Goal: Find specific page/section: Find specific page/section

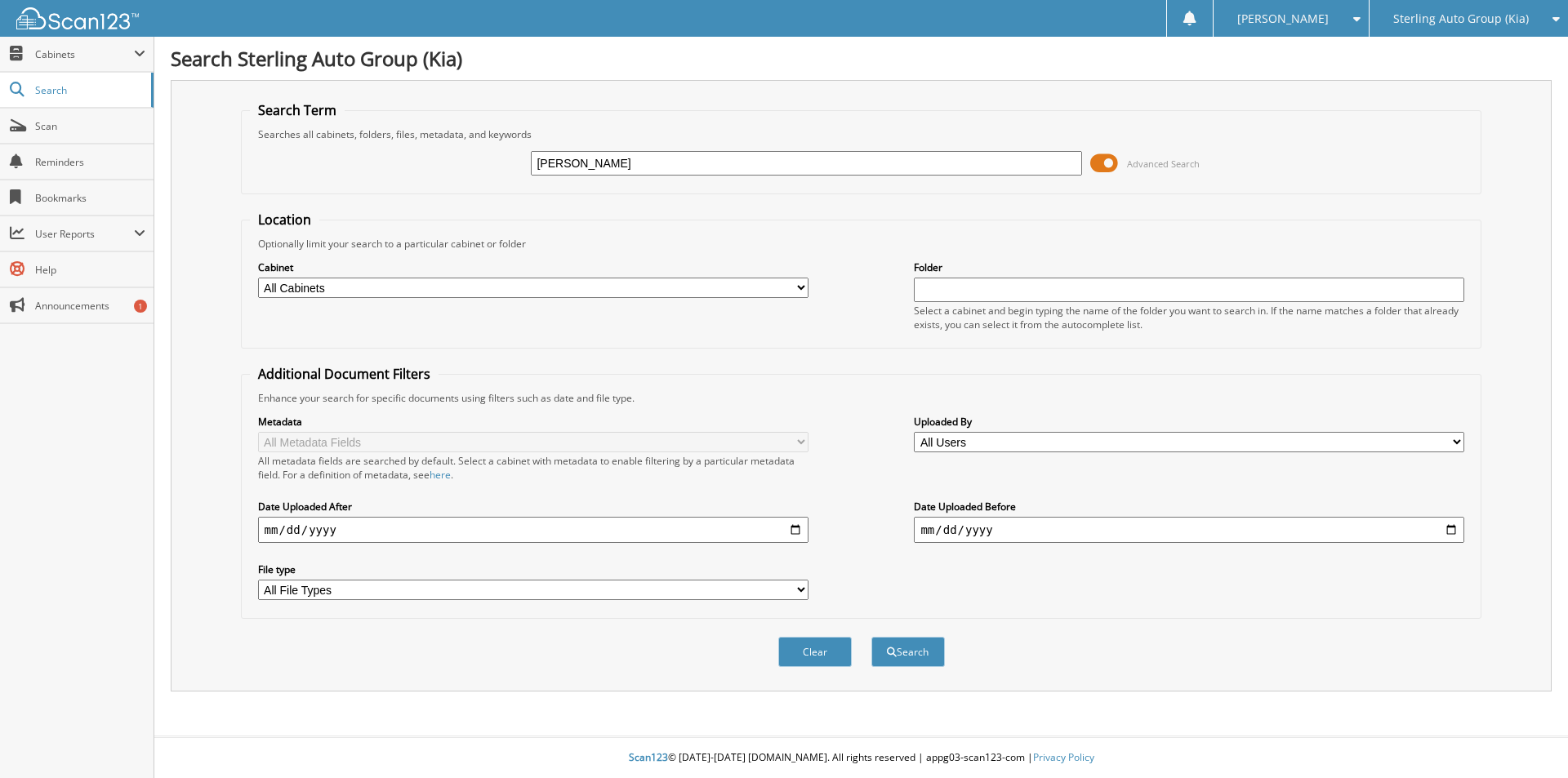
type input "[PERSON_NAME]"
click at [872, 637] on button "Search" at bounding box center [908, 652] width 73 height 30
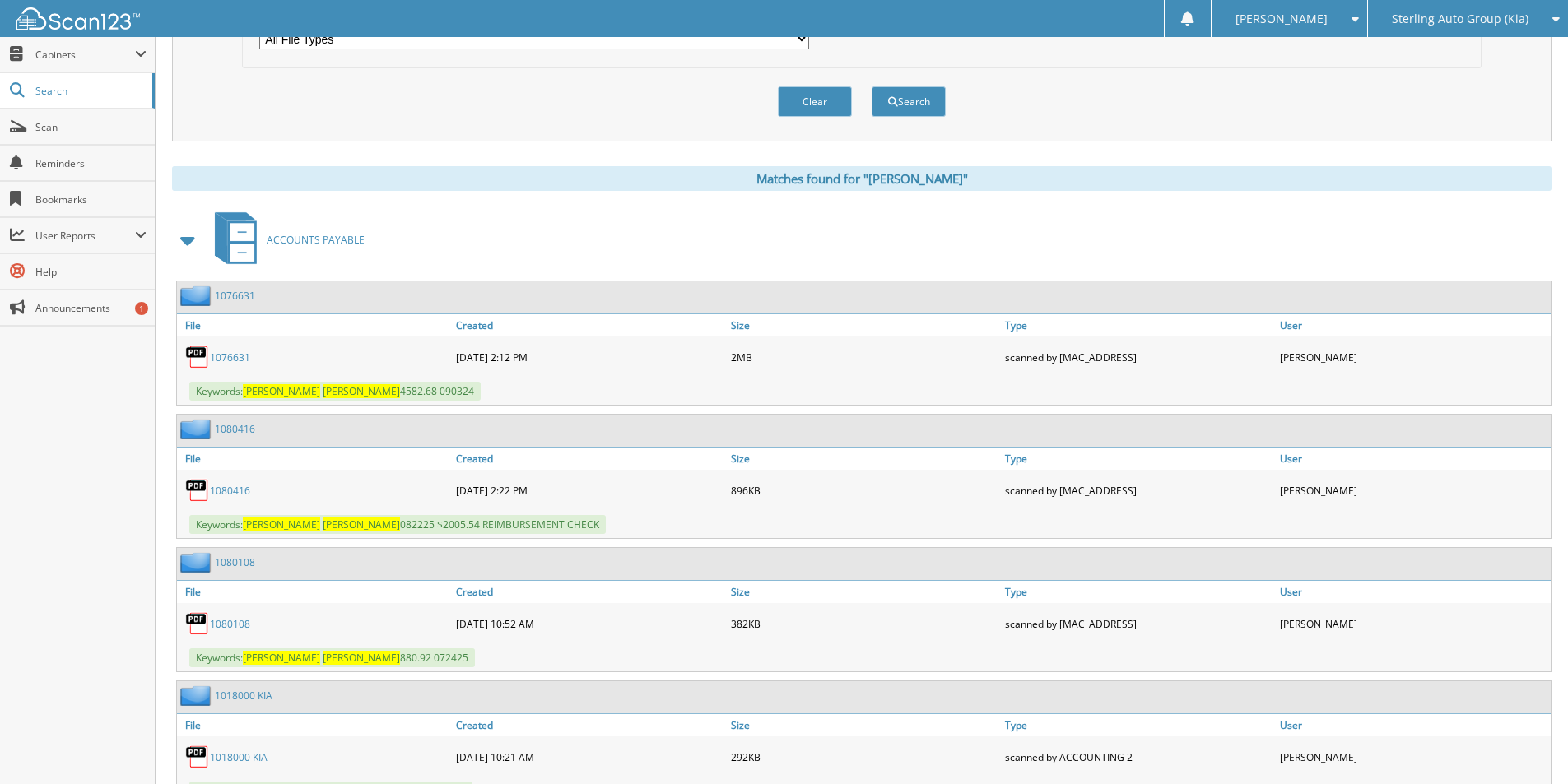
scroll to position [576, 0]
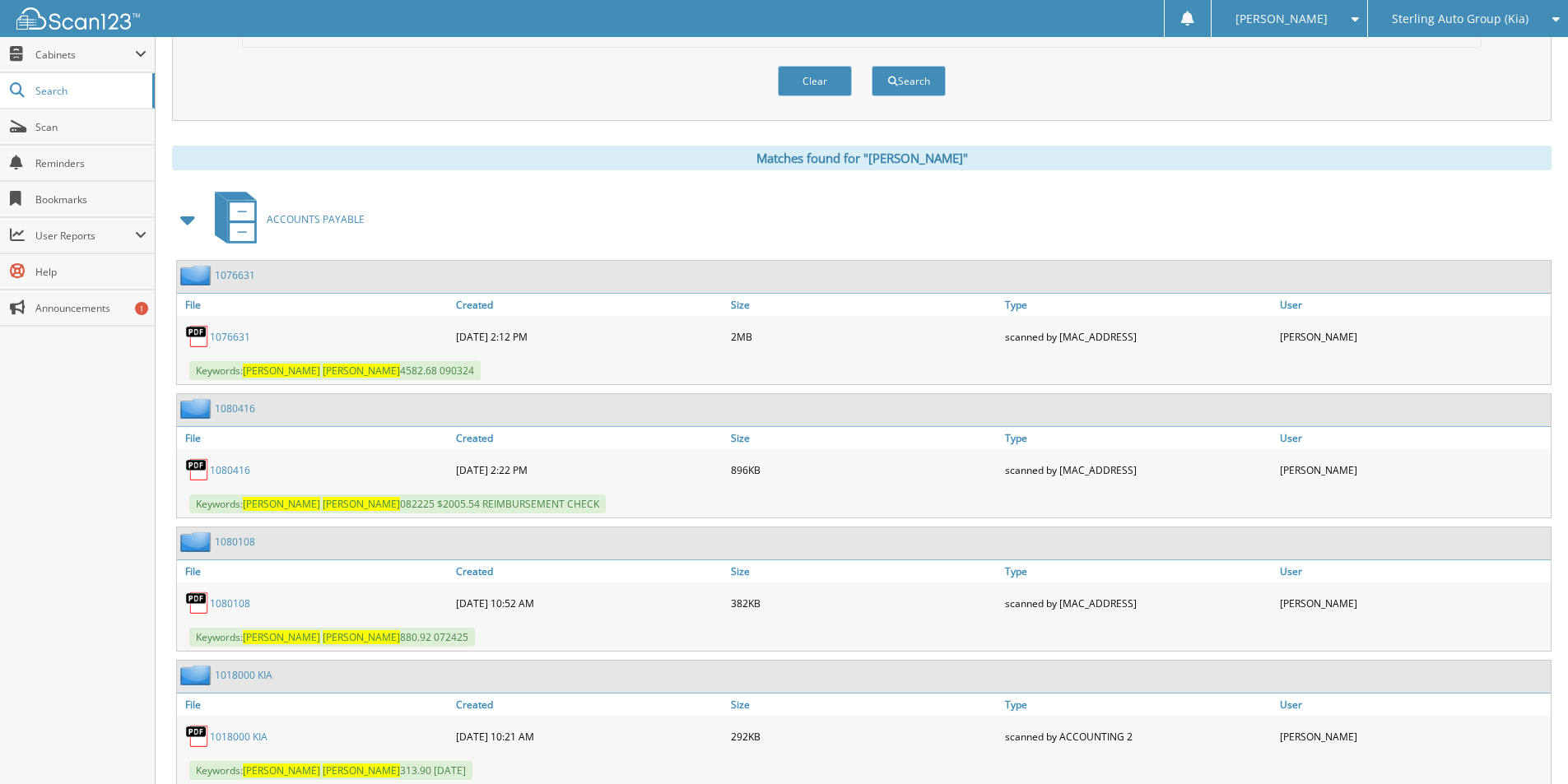
click at [230, 339] on link "1076631" at bounding box center [230, 338] width 41 height 14
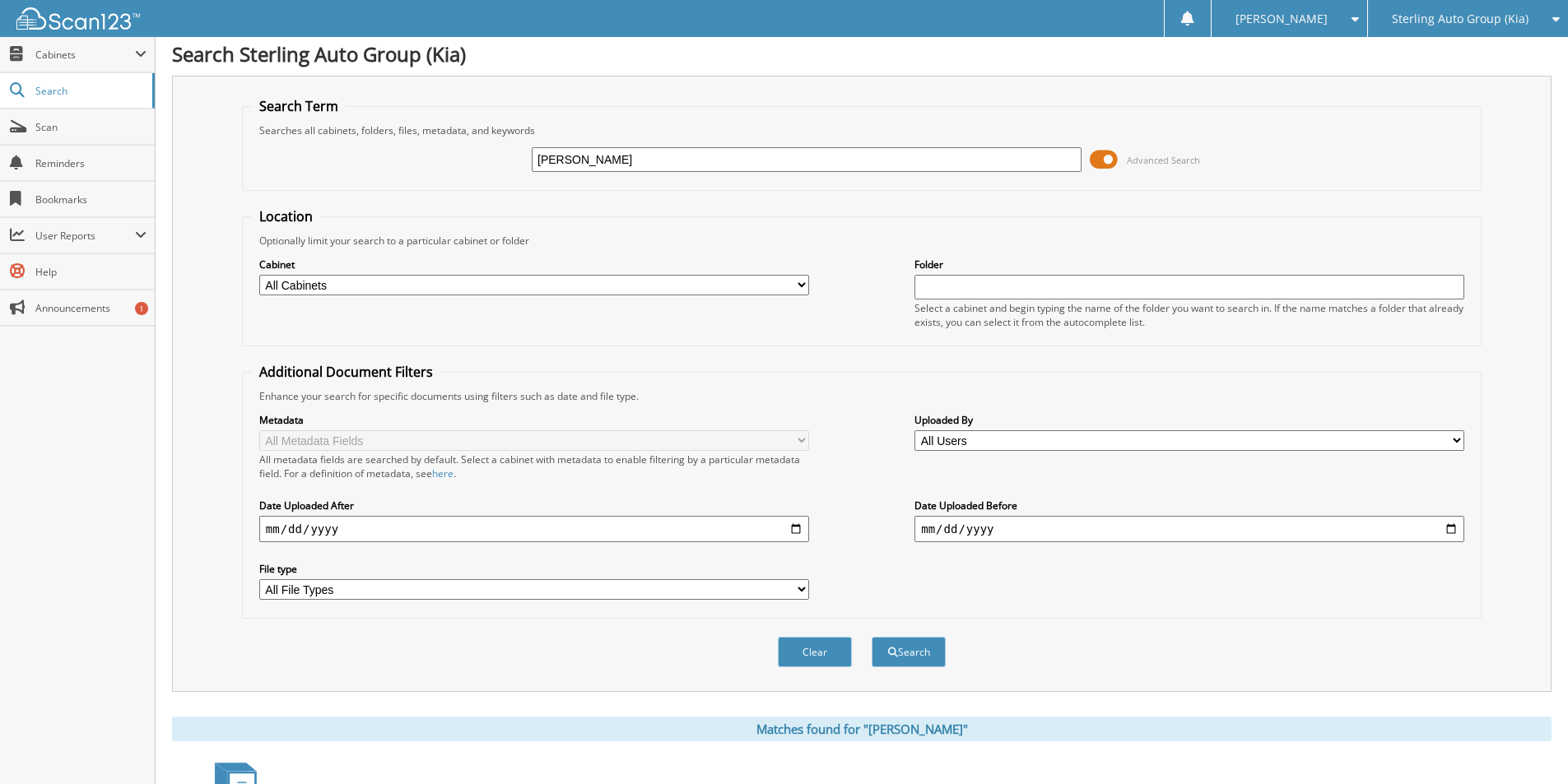
scroll to position [0, 0]
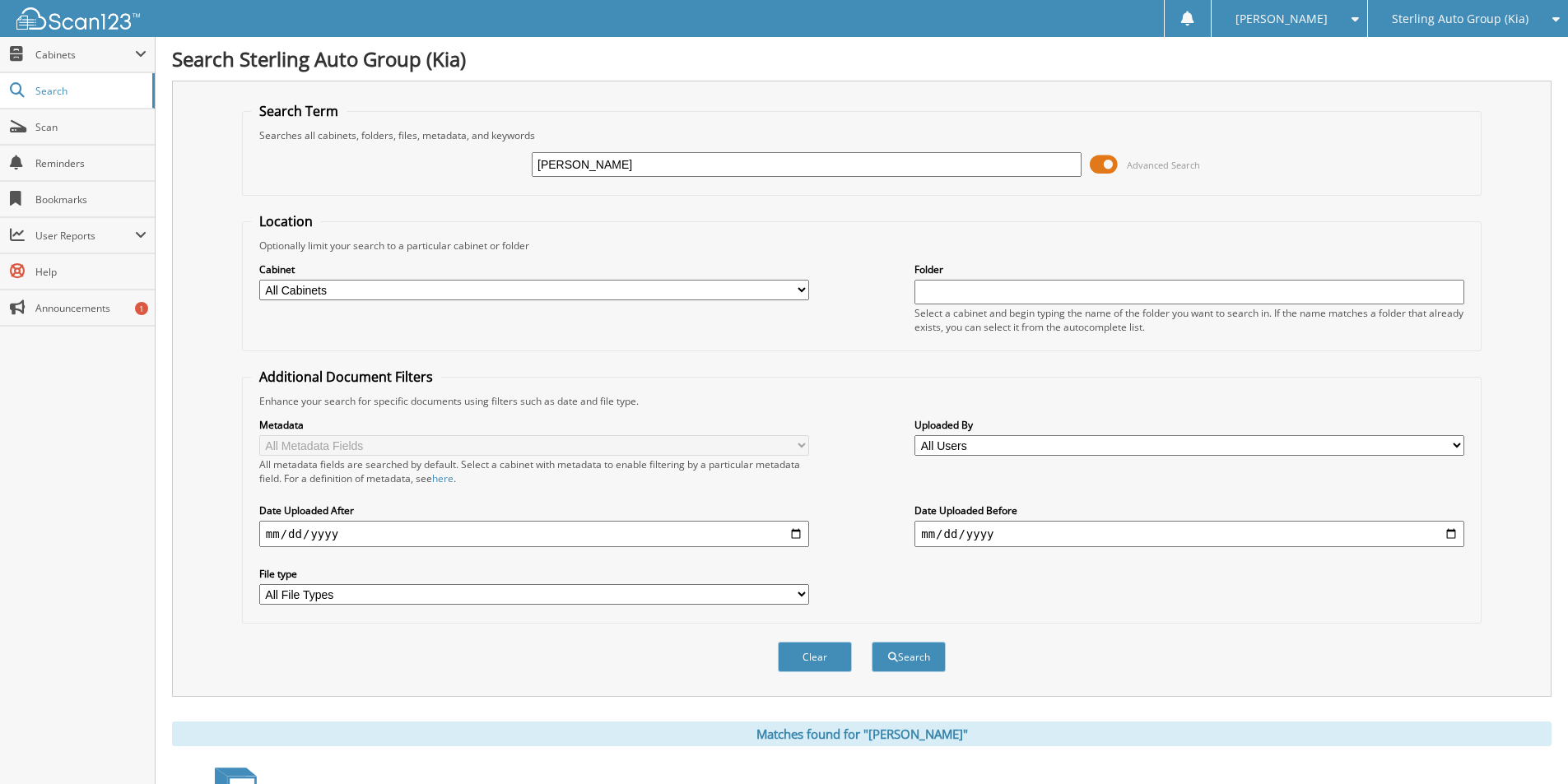
drag, startPoint x: 673, startPoint y: 172, endPoint x: 403, endPoint y: 193, distance: 270.8
click at [406, 198] on form "Search Term Searches all cabinets, folders, files, metadata, and keywords STEVE…" at bounding box center [861, 396] width 1239 height 589
type input "BELTRAND"
click at [871, 642] on button "Search" at bounding box center [908, 657] width 74 height 31
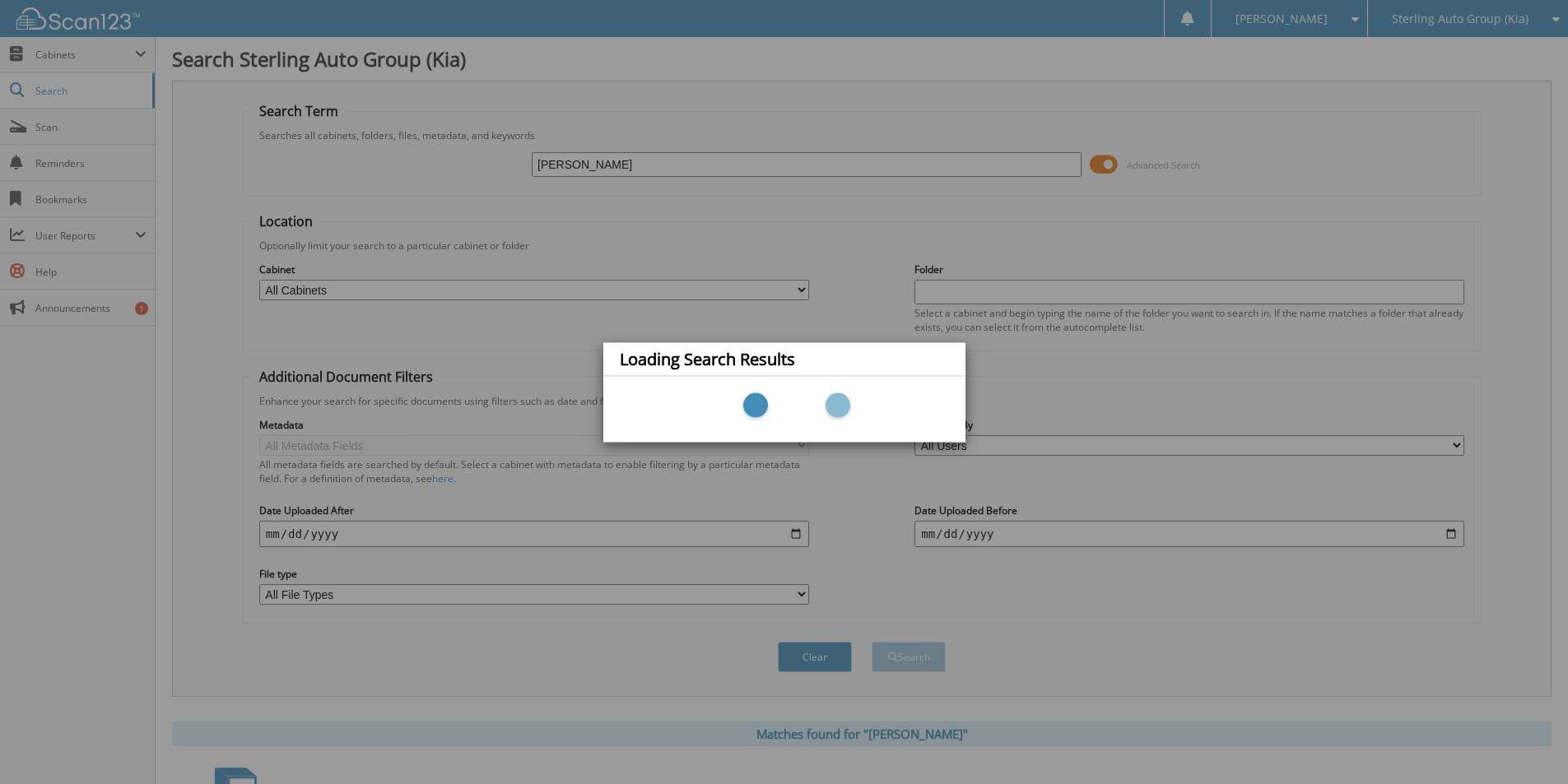
scroll to position [82, 0]
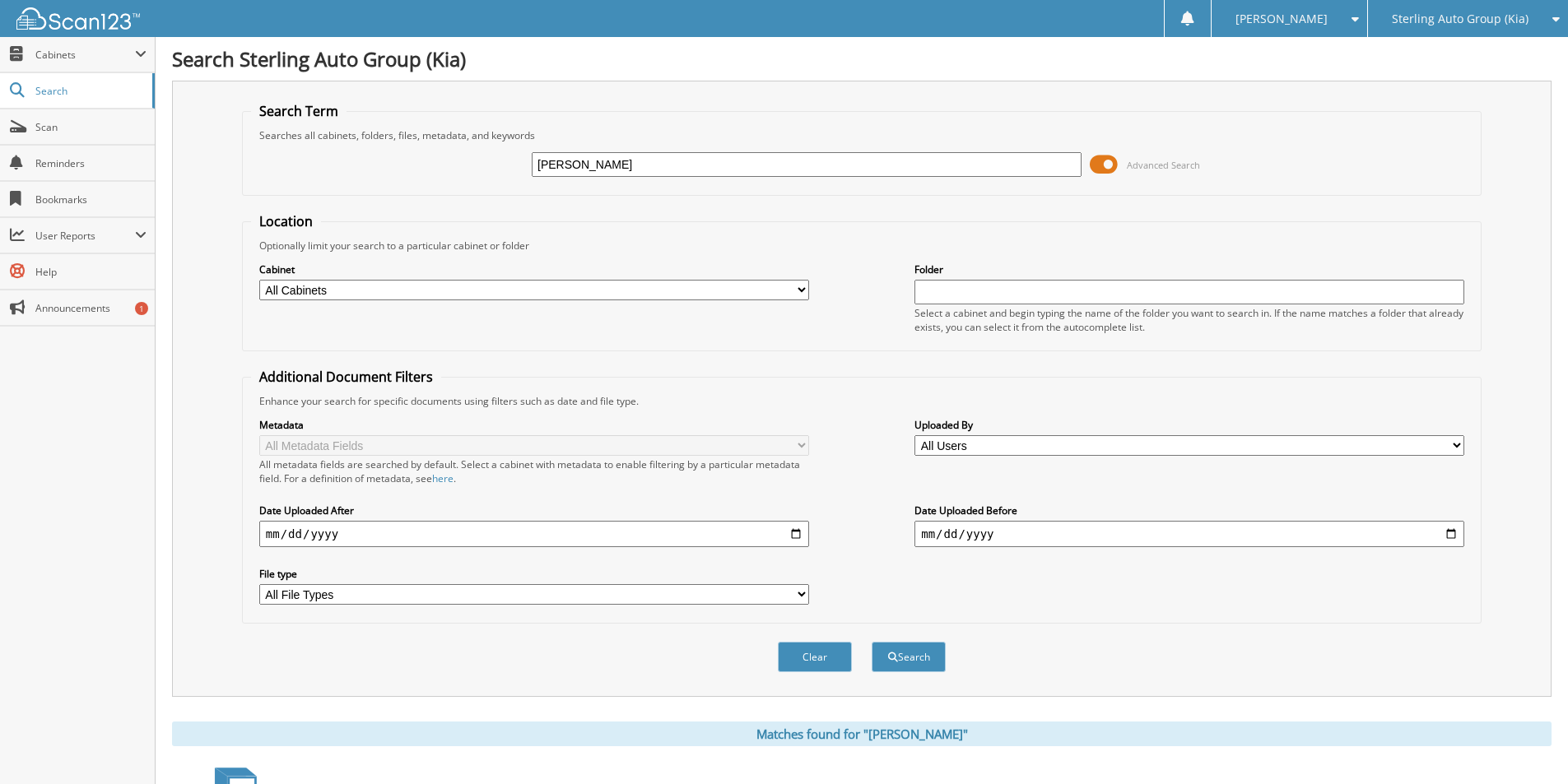
drag, startPoint x: 627, startPoint y: 172, endPoint x: 454, endPoint y: 176, distance: 173.0
click at [455, 176] on div "BELTRAND Advanced Search" at bounding box center [861, 164] width 1221 height 44
type input "N"
type input "S"
type input "T"
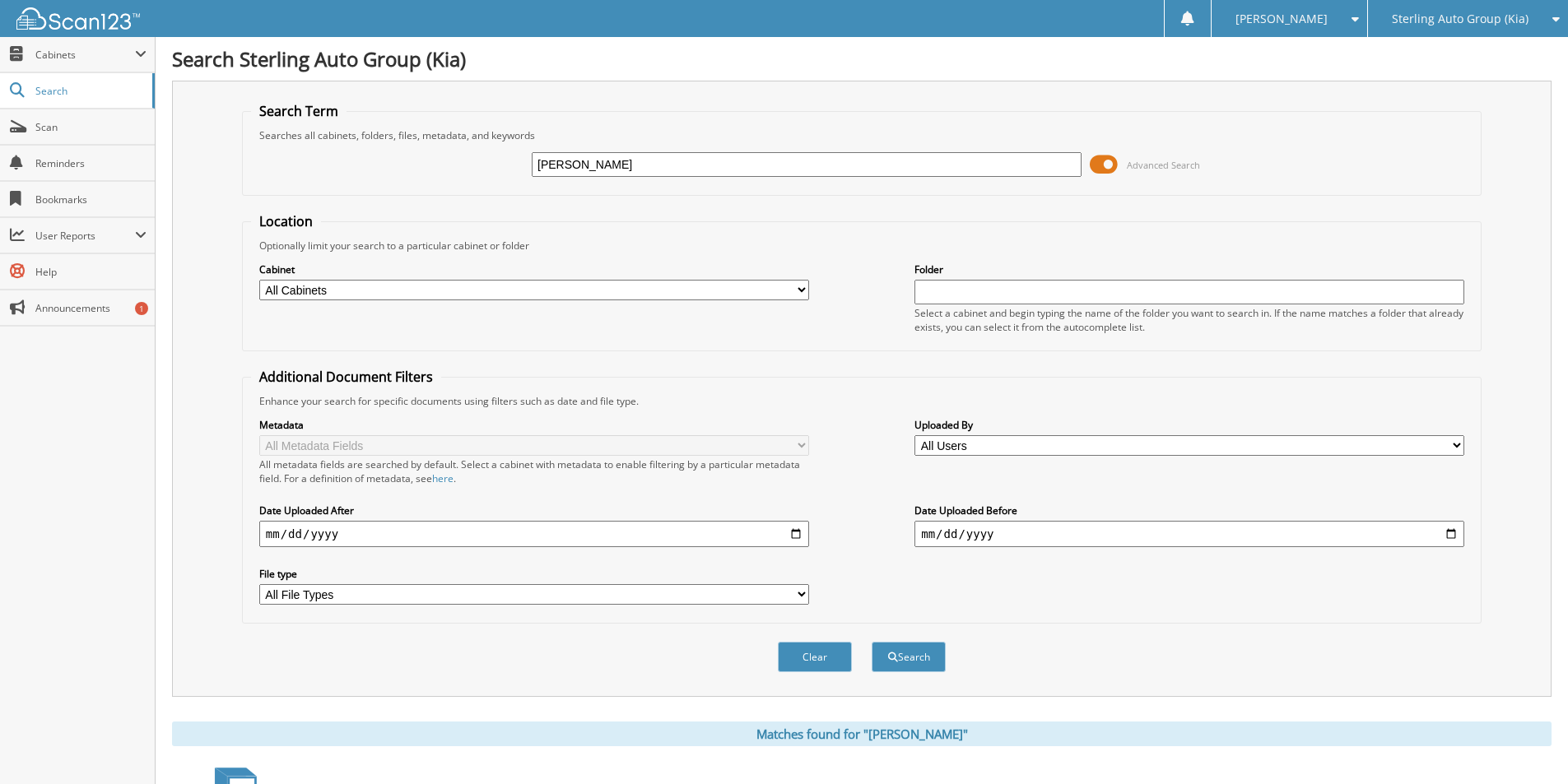
type input "[PERSON_NAME]"
click at [871, 642] on button "Search" at bounding box center [908, 657] width 74 height 31
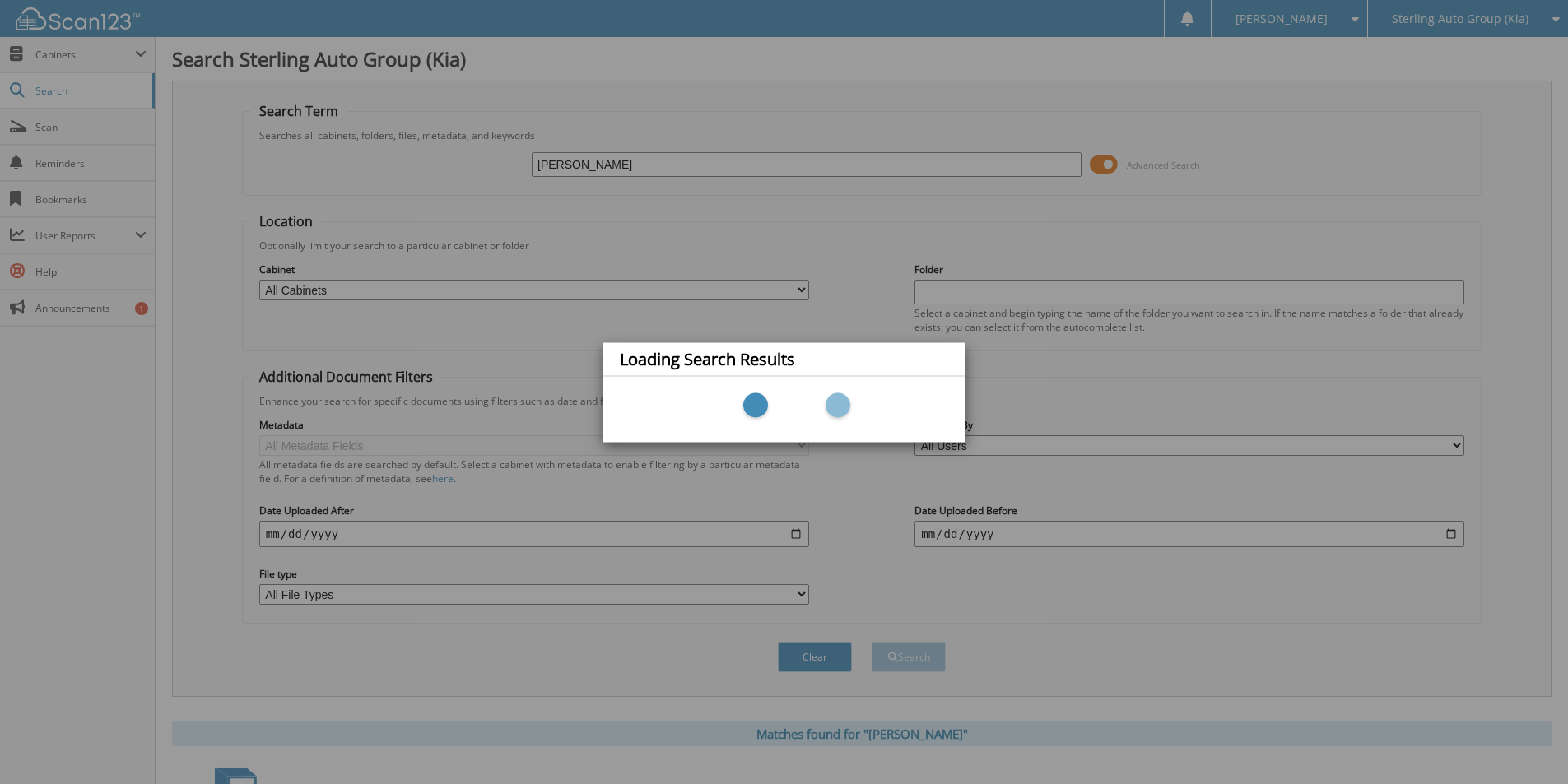
scroll to position [53, 0]
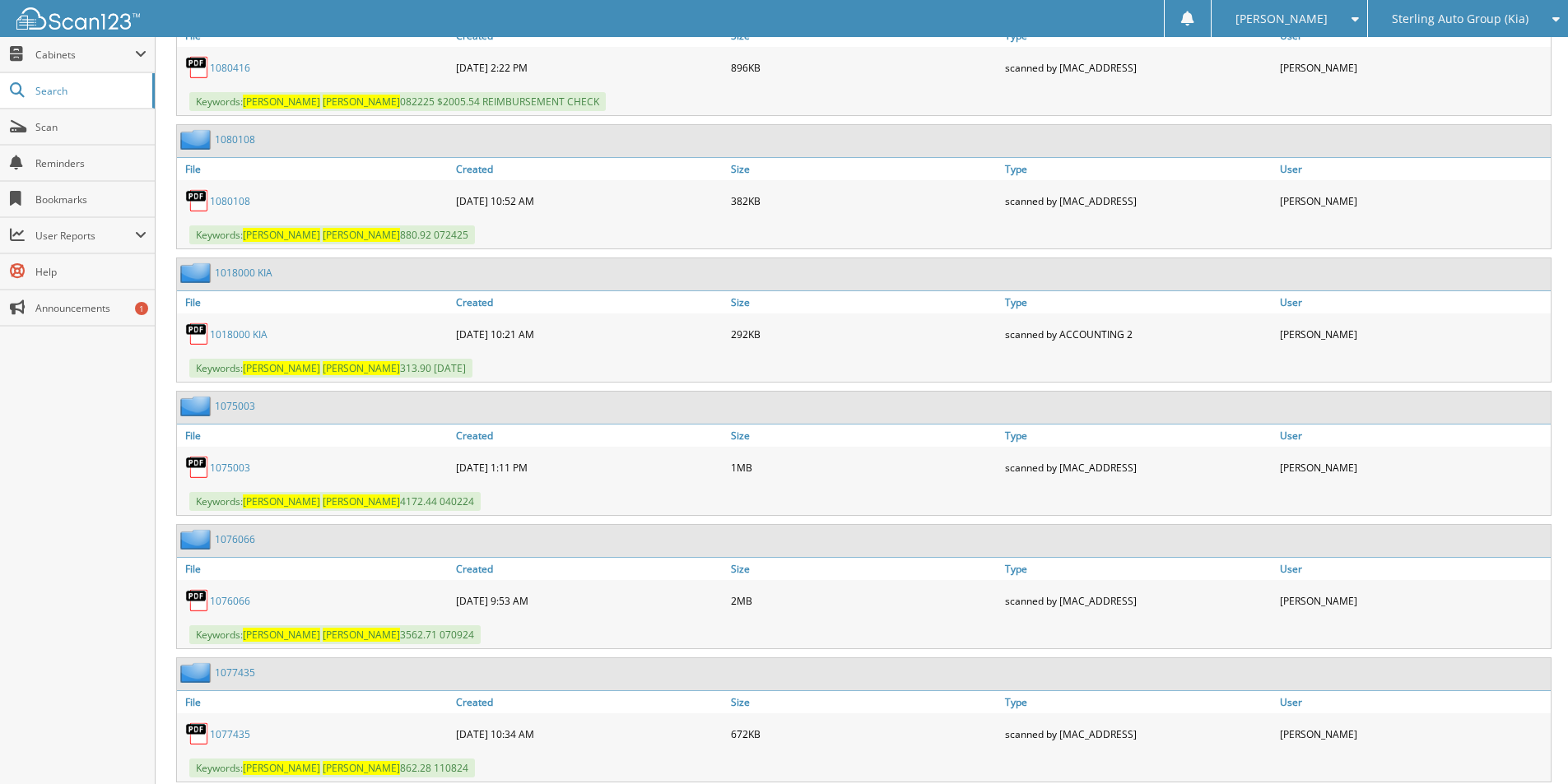
scroll to position [987, 0]
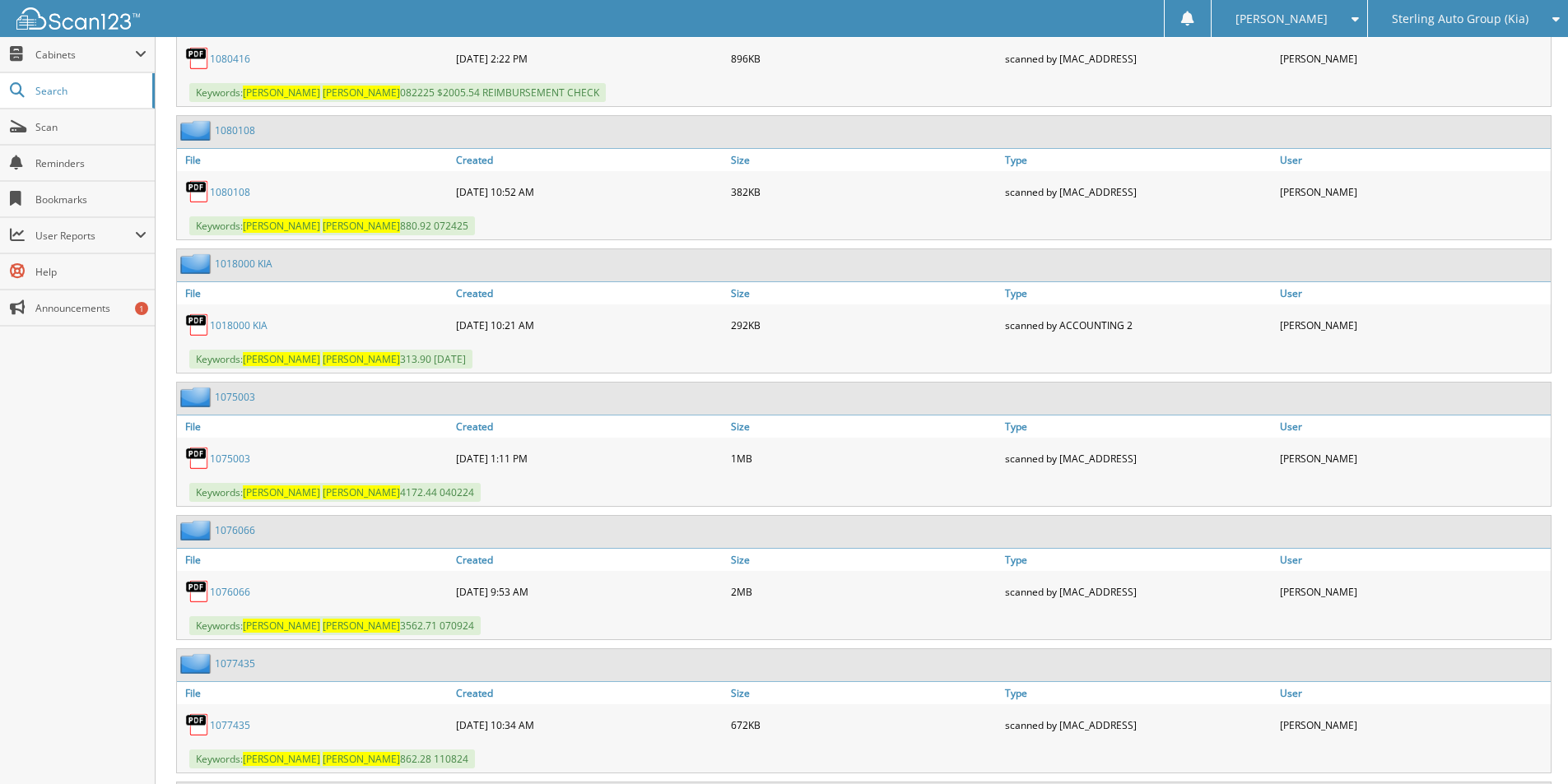
click at [329, 67] on div "1080416" at bounding box center [314, 59] width 275 height 33
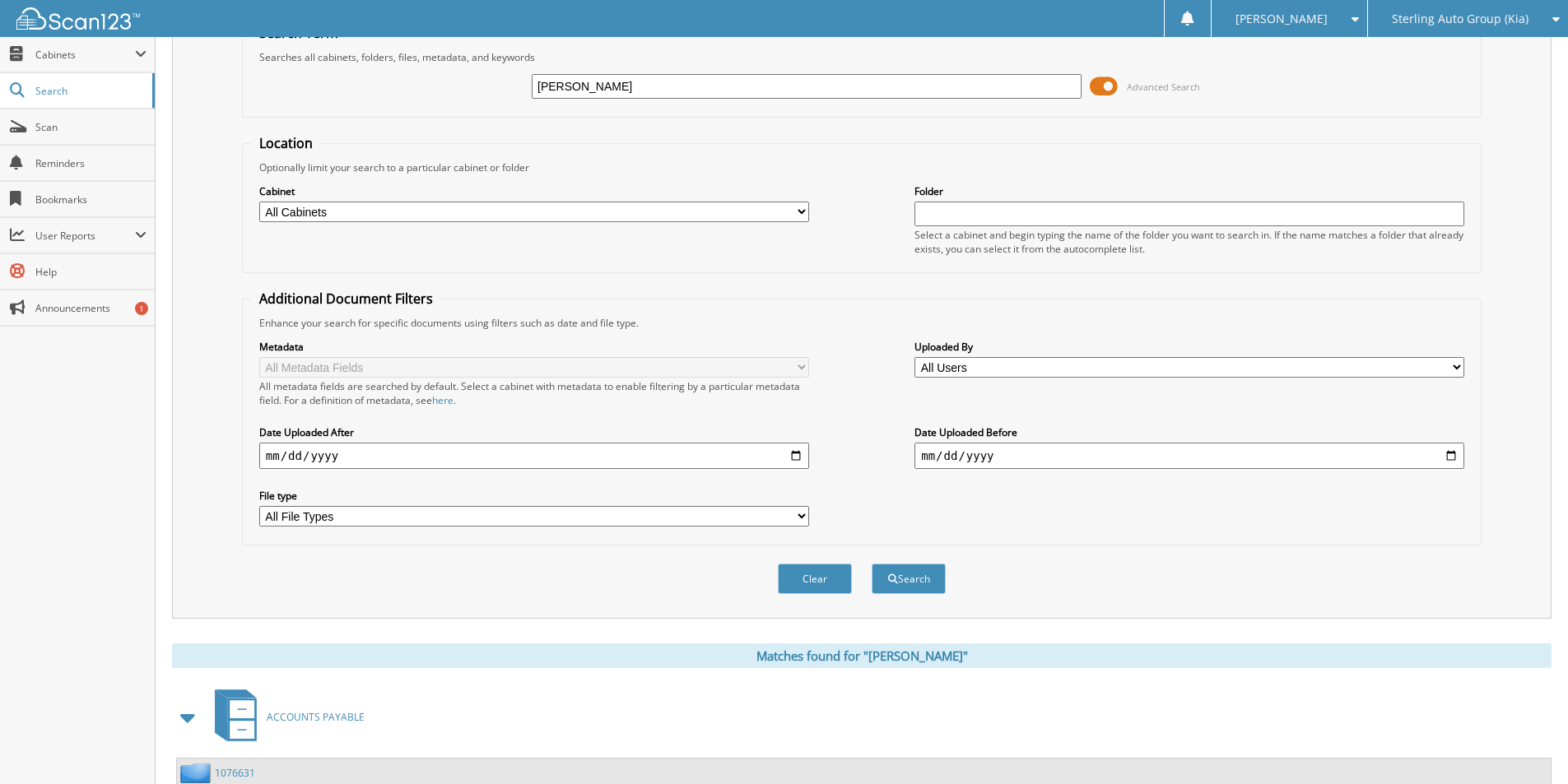
scroll to position [0, 0]
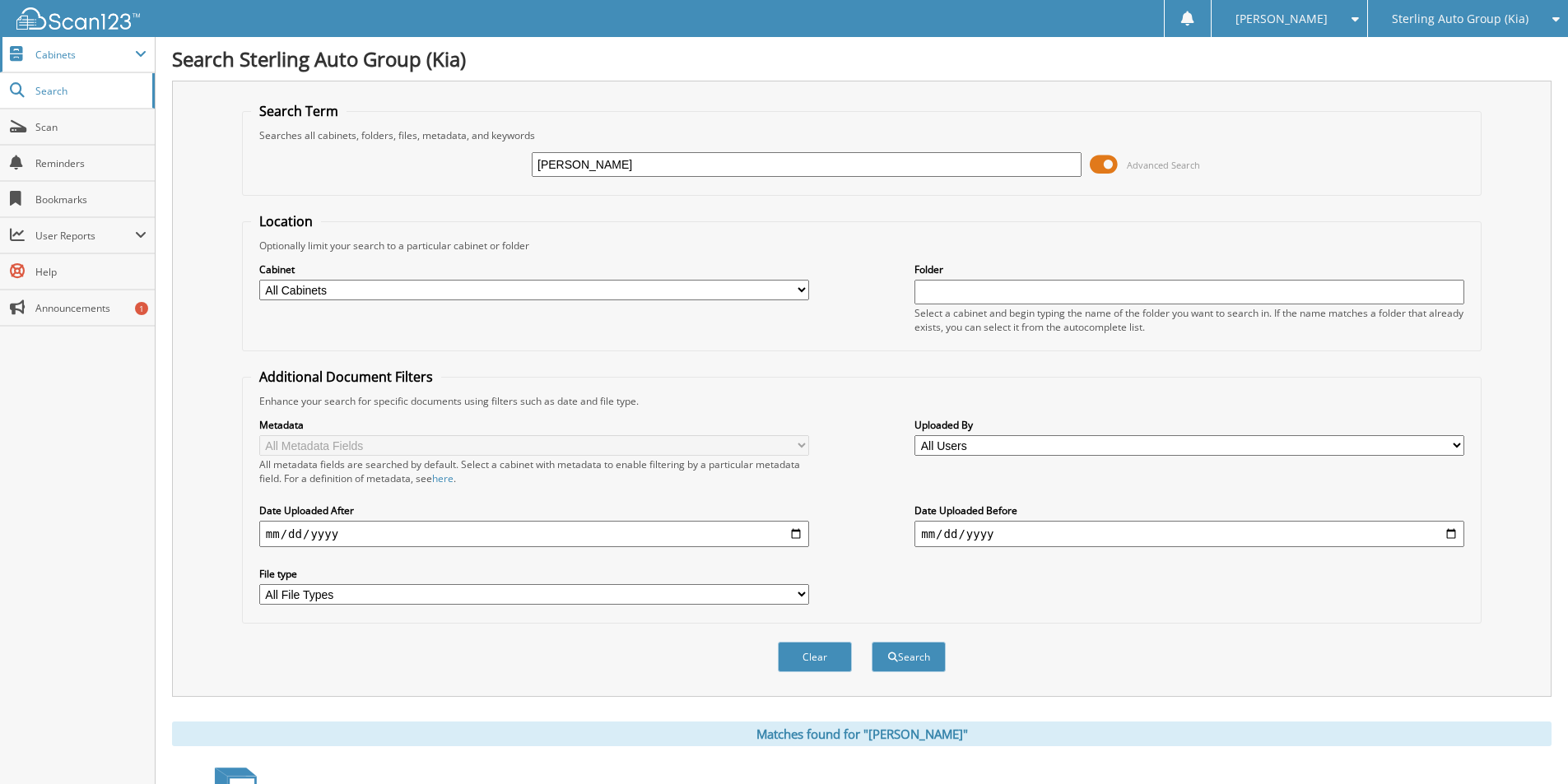
click at [97, 51] on span "Cabinets" at bounding box center [85, 55] width 100 height 14
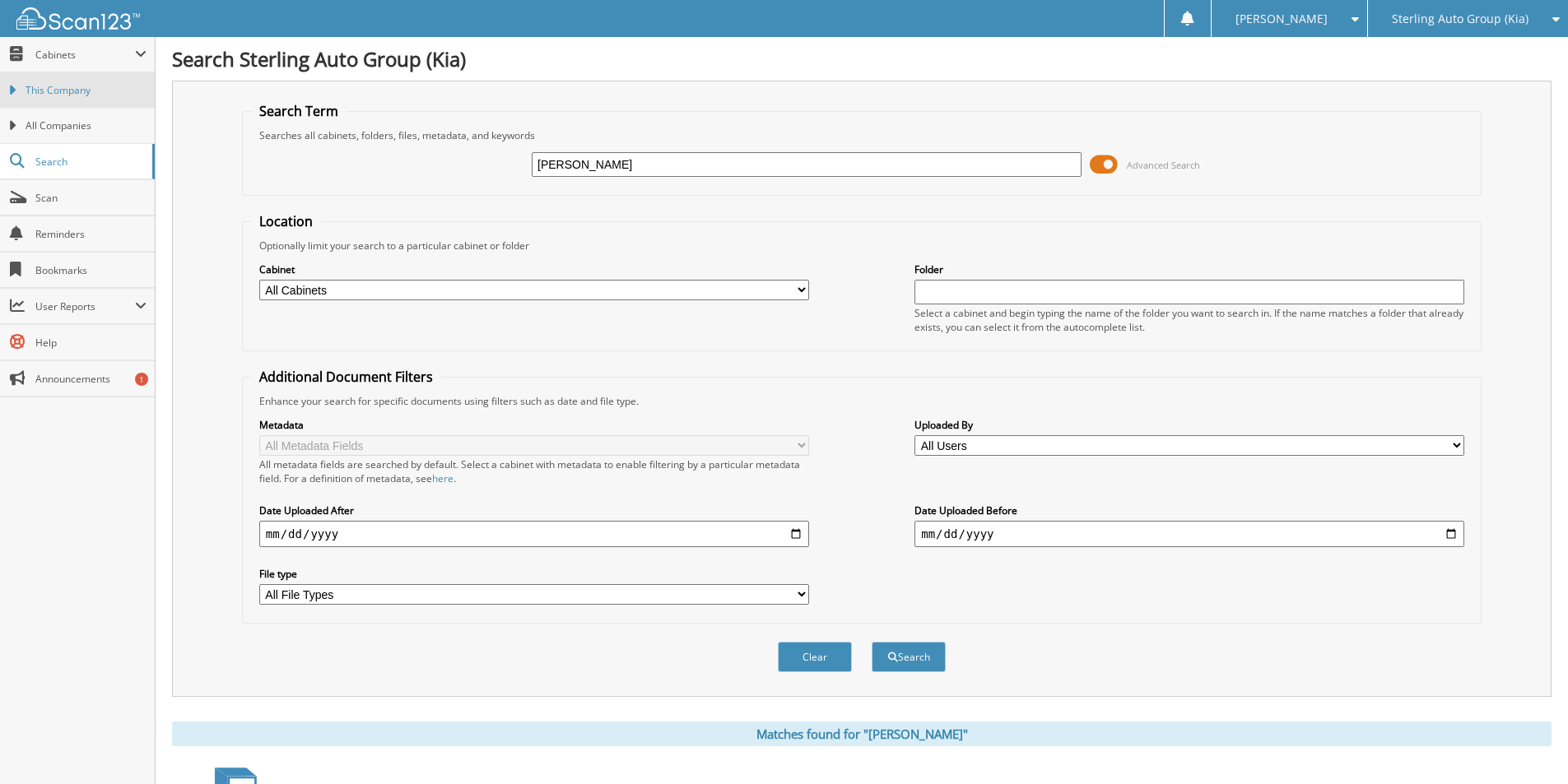
click at [68, 95] on span "This Company" at bounding box center [86, 90] width 121 height 14
